Goal: Communication & Community: Share content

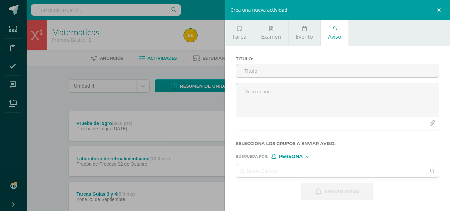
click at [439, 11] on link at bounding box center [440, 10] width 20 height 20
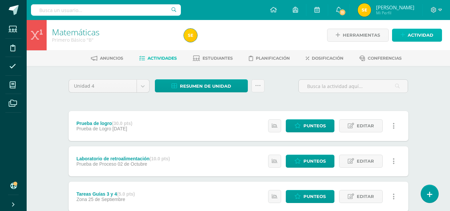
click at [428, 35] on span "Actividad" at bounding box center [421, 35] width 26 height 12
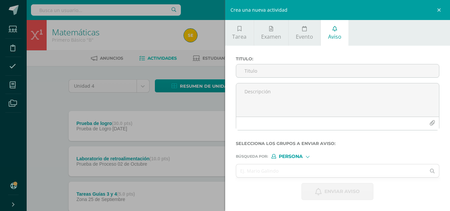
click at [337, 34] on span "Aviso" at bounding box center [334, 36] width 13 height 7
click at [277, 69] on input "Titulo :" at bounding box center [337, 70] width 203 height 13
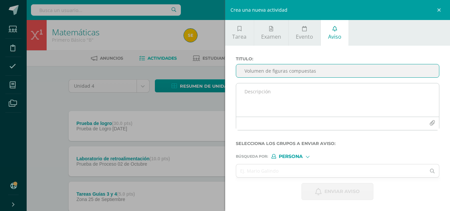
type input "Volumen de figuras compuestas"
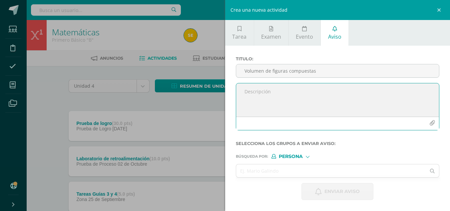
click at [264, 92] on textarea at bounding box center [337, 99] width 203 height 33
paste textarea "Realiza los siguientes ejercicios en tu cuaderno. Debes encontrar el volumen de…"
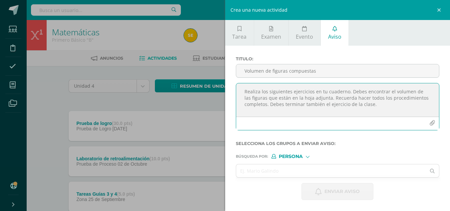
type textarea "Realiza los siguientes ejercicios en tu cuaderno. Debes encontrar el volumen de…"
click at [432, 123] on icon "button" at bounding box center [433, 123] width 6 height 6
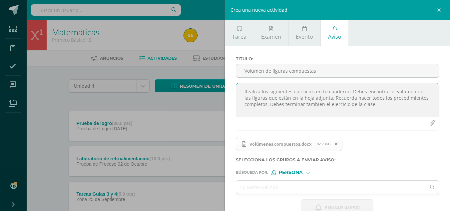
click at [309, 172] on div at bounding box center [308, 172] width 4 height 4
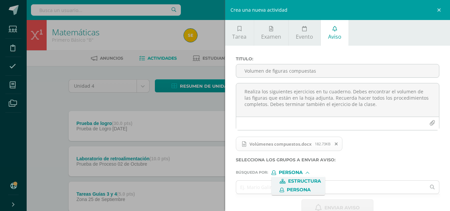
click at [314, 181] on span "Estructura" at bounding box center [304, 181] width 33 height 4
click at [296, 187] on input "text" at bounding box center [331, 187] width 190 height 13
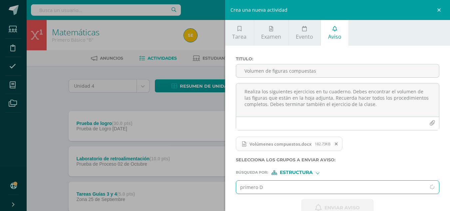
type input "primero D"
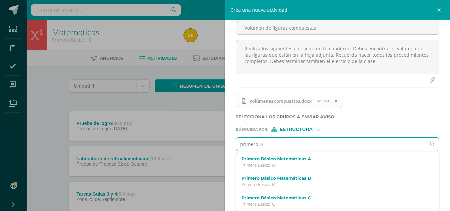
scroll to position [44, 0]
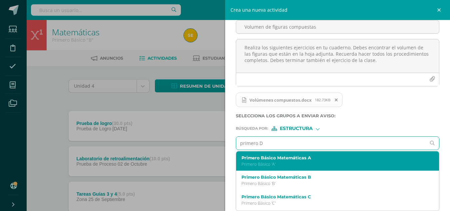
click at [289, 165] on p "Primero Básico 'A'" at bounding box center [334, 164] width 184 height 6
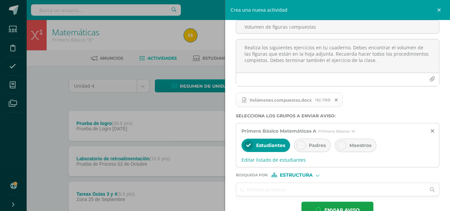
click at [303, 145] on icon at bounding box center [301, 145] width 5 height 5
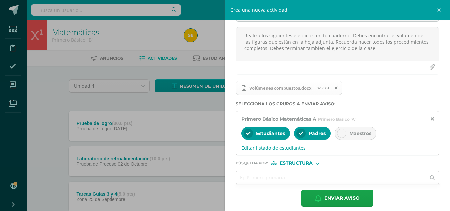
scroll to position [62, 0]
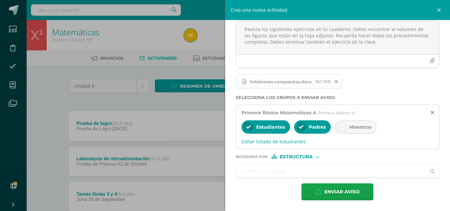
click at [281, 173] on input "text" at bounding box center [331, 171] width 190 height 13
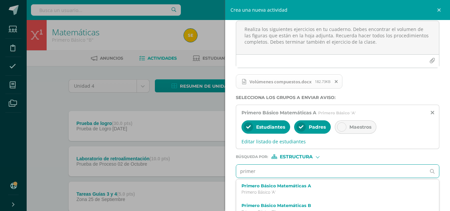
type input "primero"
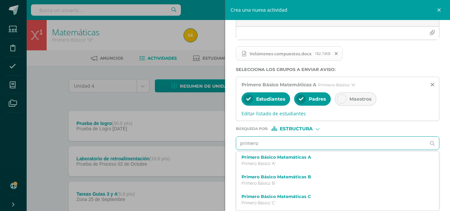
scroll to position [0, 0]
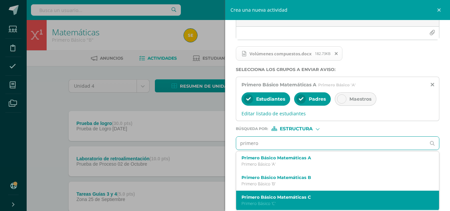
click at [297, 198] on label "Primero Básico Matemáticas C" at bounding box center [334, 197] width 184 height 5
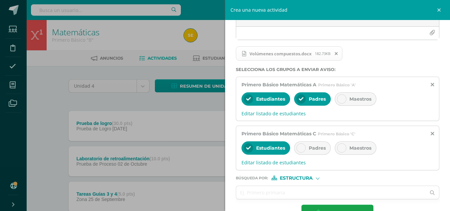
click at [304, 150] on div at bounding box center [301, 147] width 9 height 9
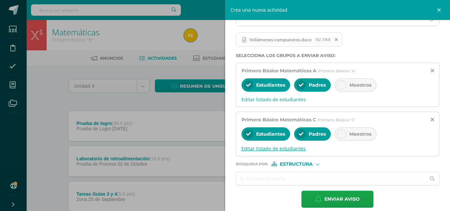
scroll to position [112, 0]
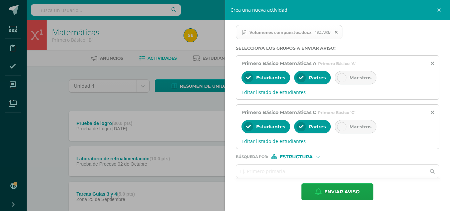
click at [281, 167] on input "text" at bounding box center [331, 171] width 190 height 13
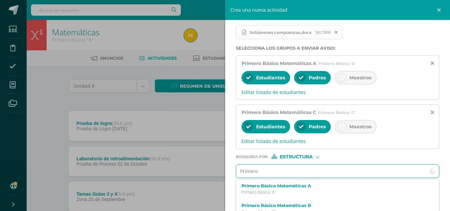
type input "Primero"
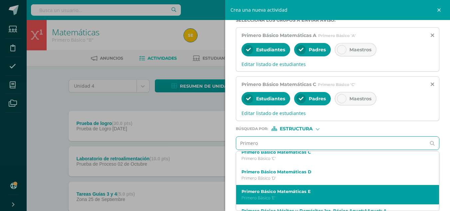
scroll to position [33, 0]
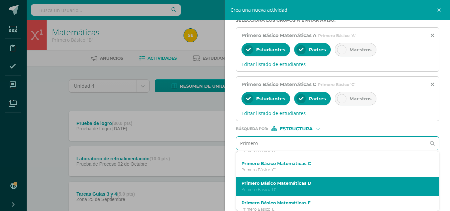
click at [292, 180] on div "Primero Básico Matemáticas D Primero Básico 'D'" at bounding box center [337, 187] width 203 height 20
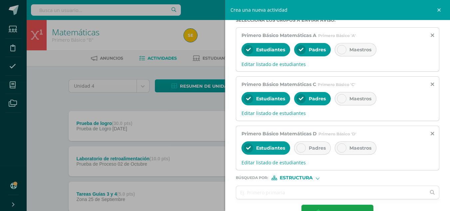
scroll to position [0, 0]
click at [305, 148] on div at bounding box center [301, 147] width 9 height 9
click at [316, 180] on div "Estructura" at bounding box center [297, 178] width 50 height 5
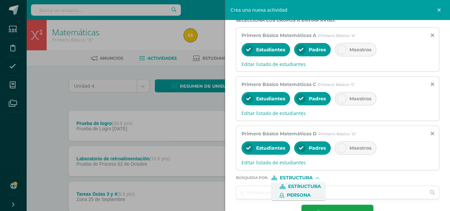
click at [294, 196] on span "Persona" at bounding box center [299, 195] width 24 height 4
click at [281, 194] on input "text" at bounding box center [331, 192] width 190 height 13
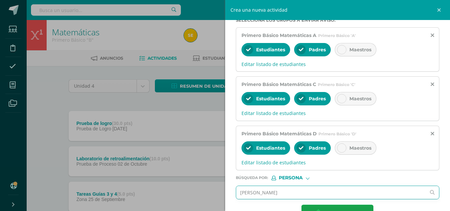
type input "[PERSON_NAME]"
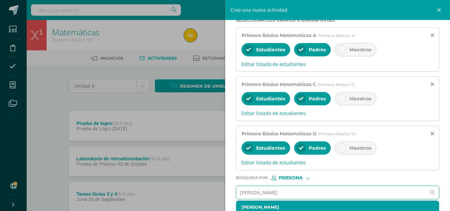
click at [266, 209] on label "[PERSON_NAME]" at bounding box center [334, 207] width 184 height 5
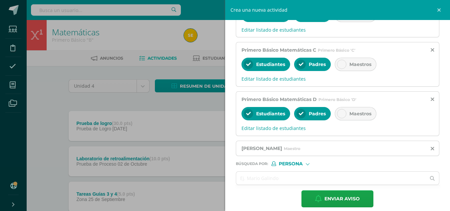
scroll to position [181, 0]
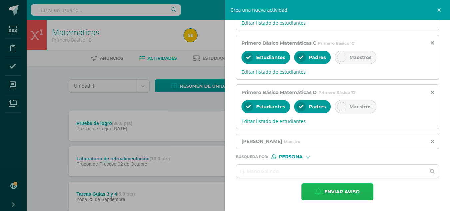
click at [339, 193] on span "Enviar aviso" at bounding box center [342, 192] width 35 height 16
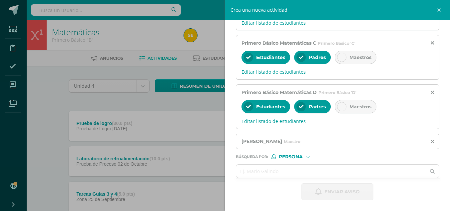
scroll to position [0, 0]
